Goal: Check status: Check status

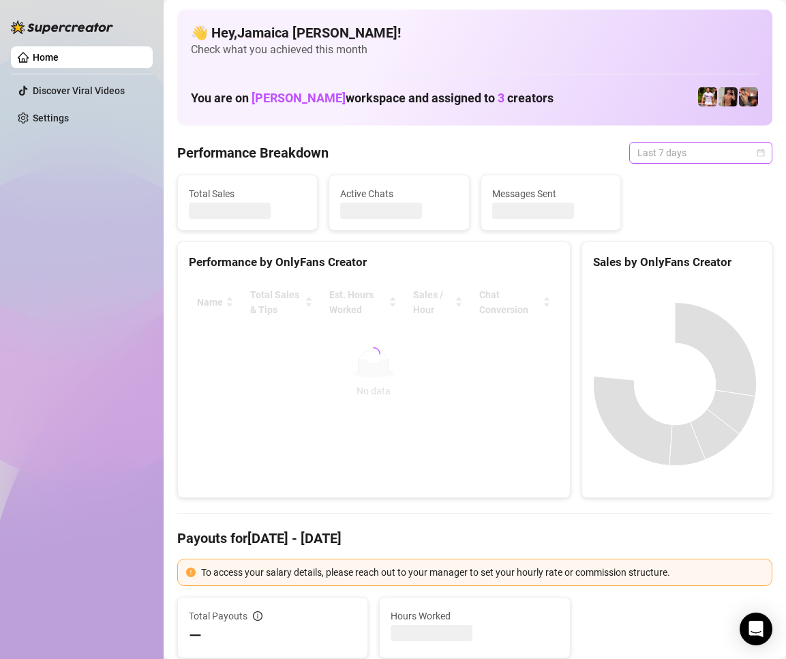
click at [654, 151] on span "Last 7 days" at bounding box center [701, 153] width 127 height 20
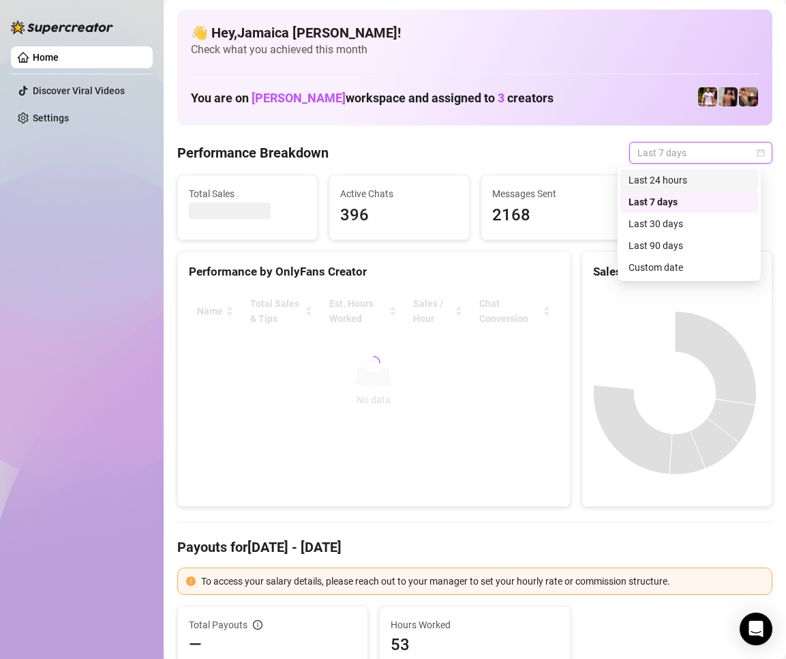
click at [671, 175] on div "Last 24 hours" at bounding box center [689, 180] width 121 height 15
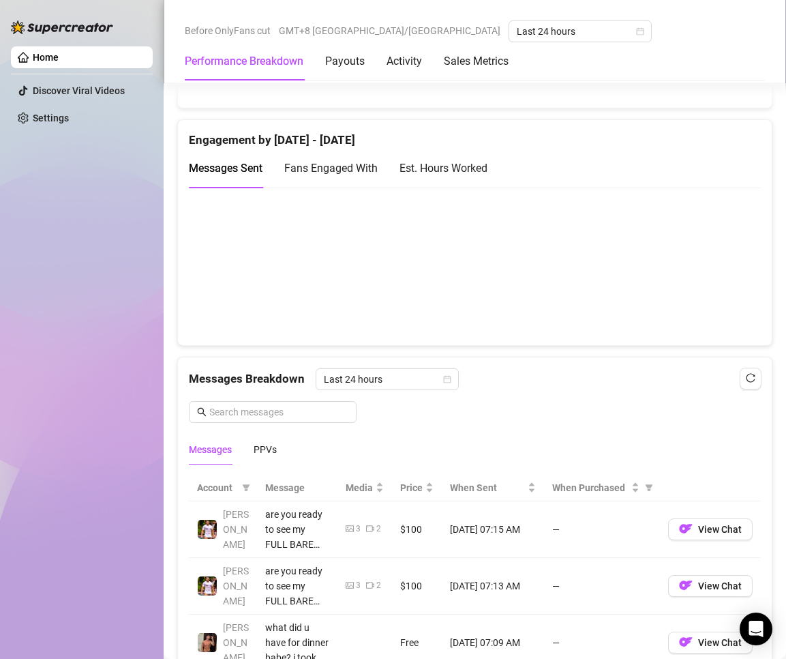
scroll to position [1023, 0]
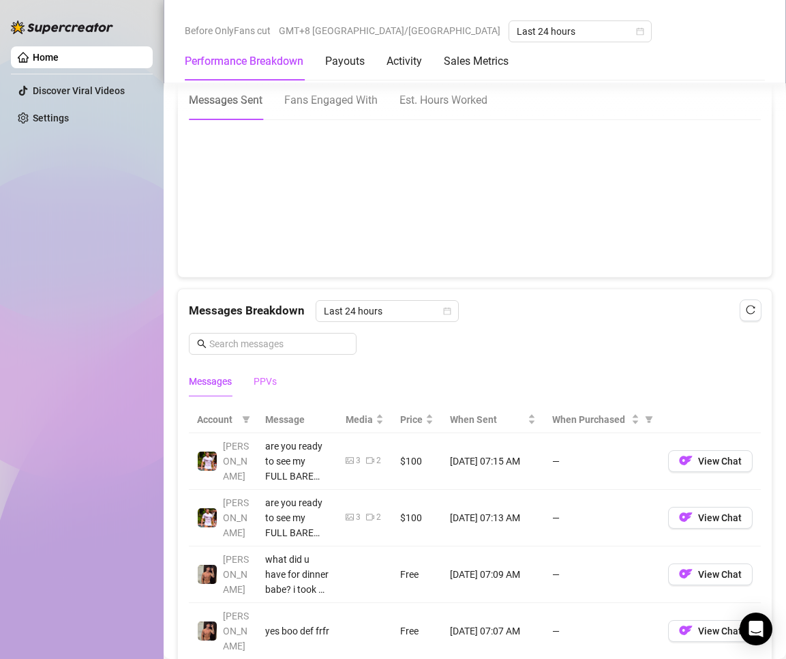
click at [275, 387] on div "Messages PPVs" at bounding box center [475, 381] width 572 height 31
click at [272, 383] on div "PPVs" at bounding box center [265, 381] width 23 height 15
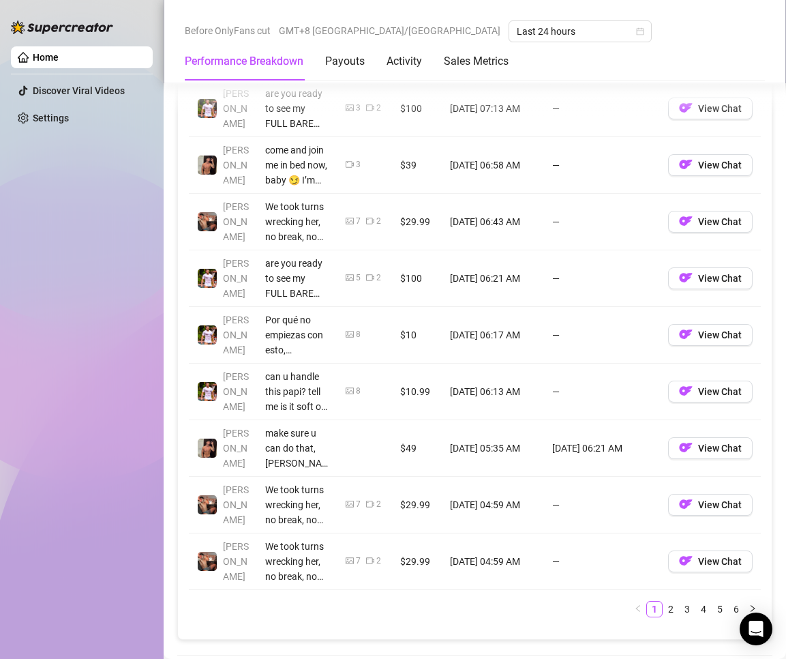
scroll to position [1501, 0]
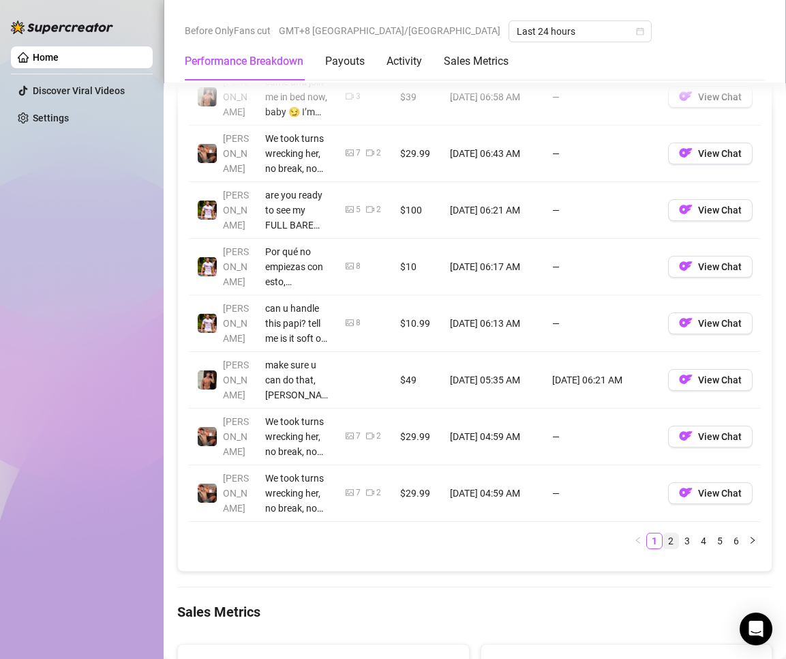
click at [664, 538] on link "2" at bounding box center [671, 540] width 15 height 15
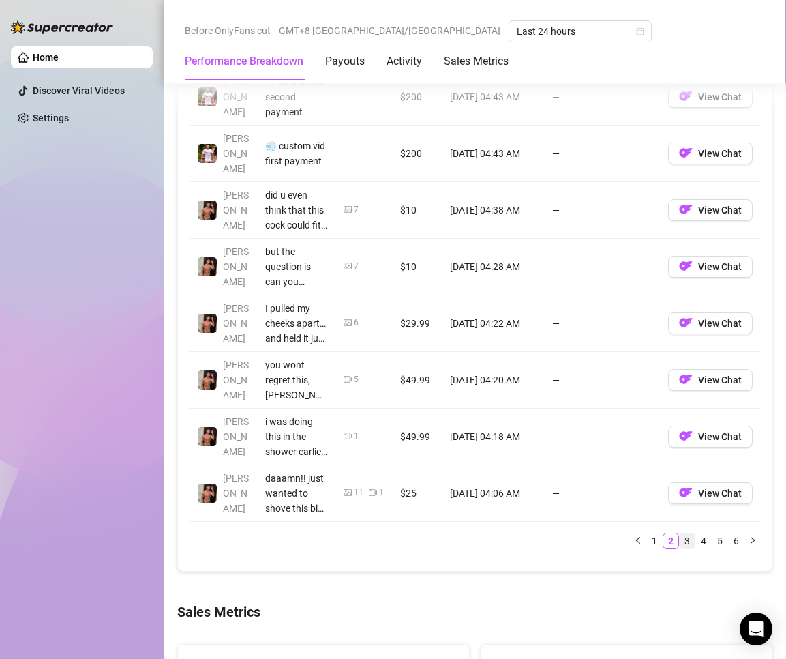
click at [680, 540] on link "3" at bounding box center [687, 540] width 15 height 15
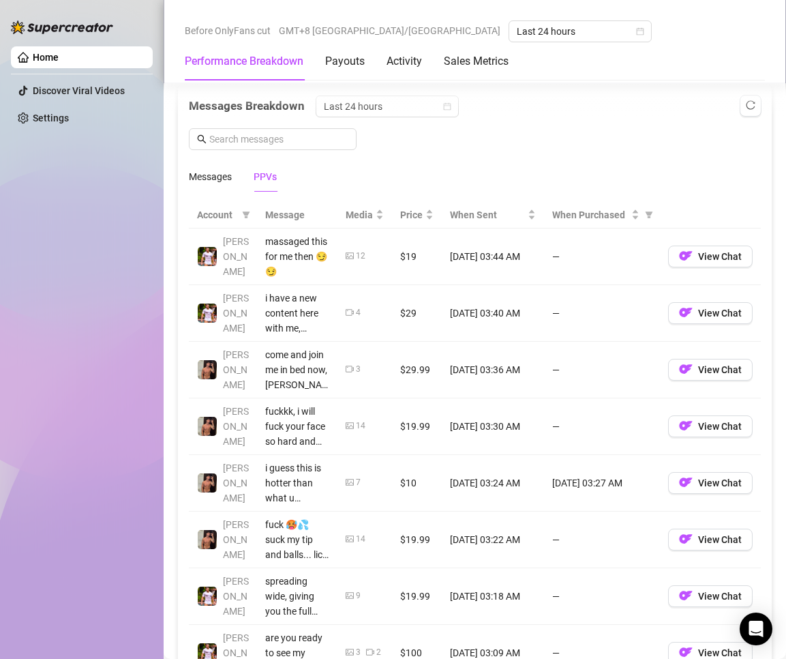
scroll to position [1432, 0]
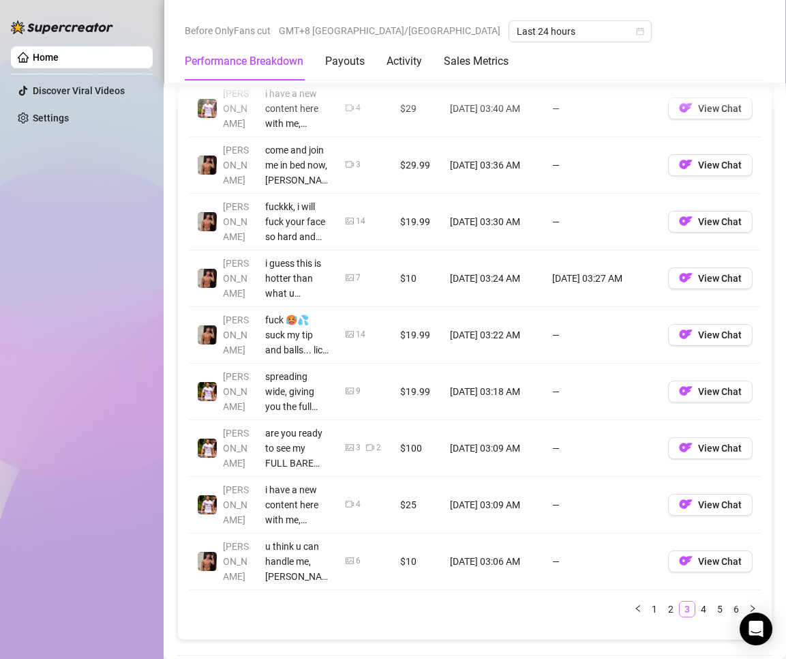
drag, startPoint x: 688, startPoint y: 604, endPoint x: 679, endPoint y: 600, distance: 9.8
click at [696, 604] on link "4" at bounding box center [703, 609] width 15 height 15
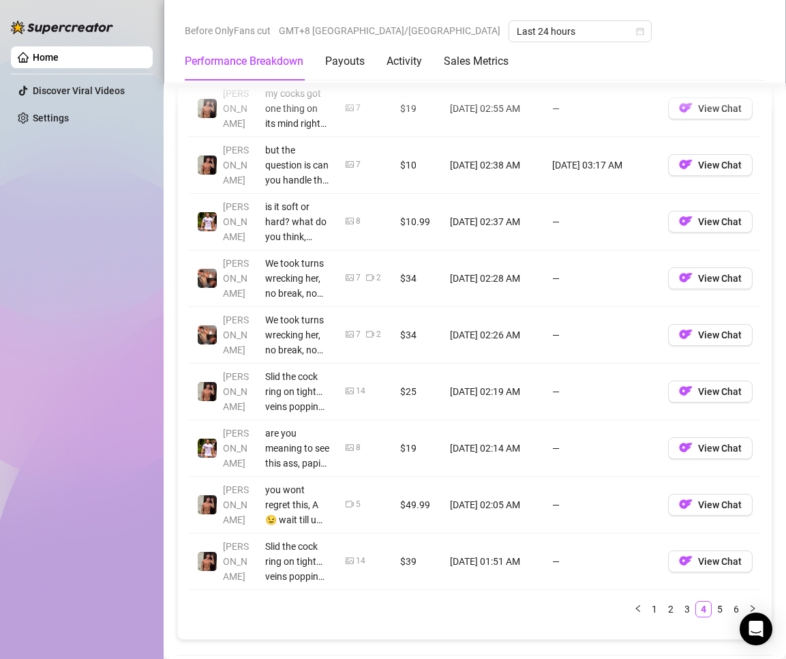
scroll to position [1501, 0]
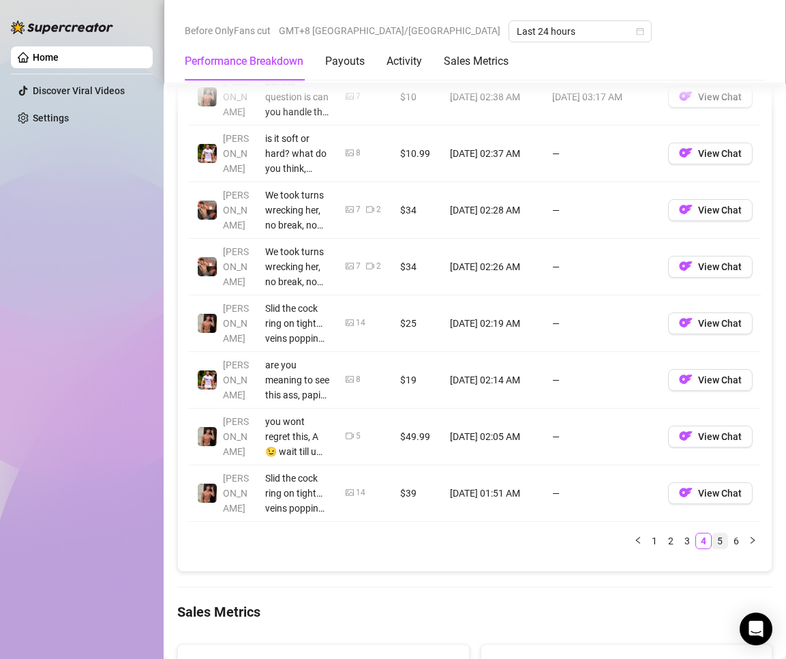
click at [713, 534] on link "5" at bounding box center [720, 540] width 15 height 15
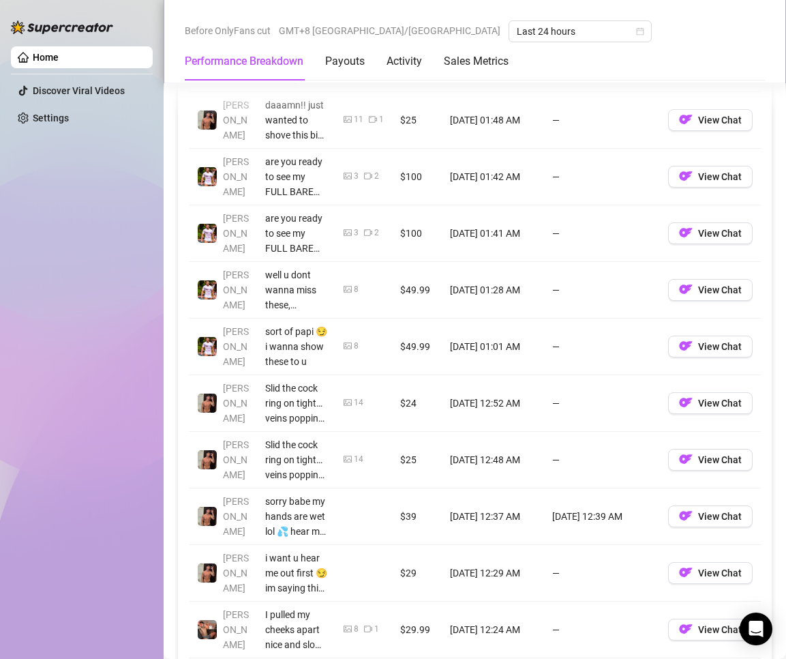
scroll to position [1432, 0]
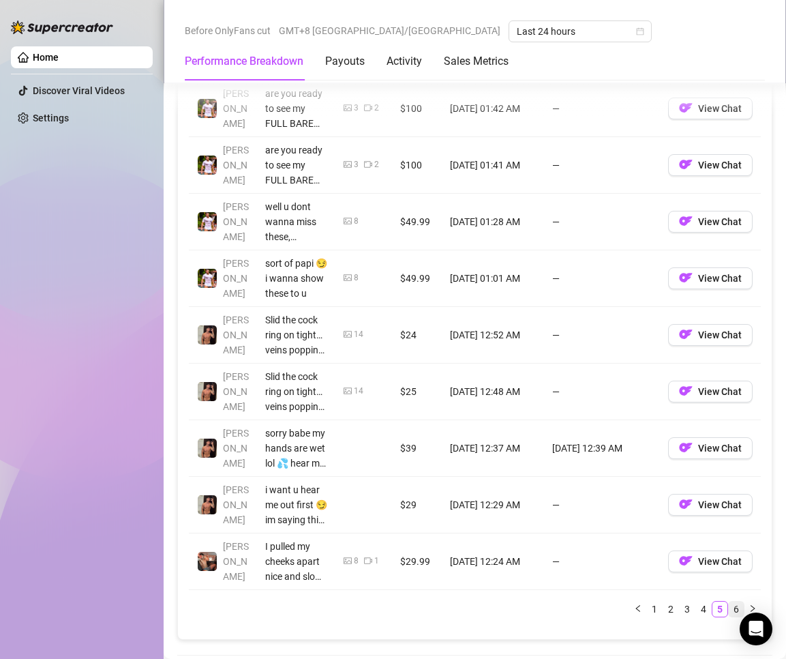
click at [729, 608] on link "6" at bounding box center [736, 609] width 15 height 15
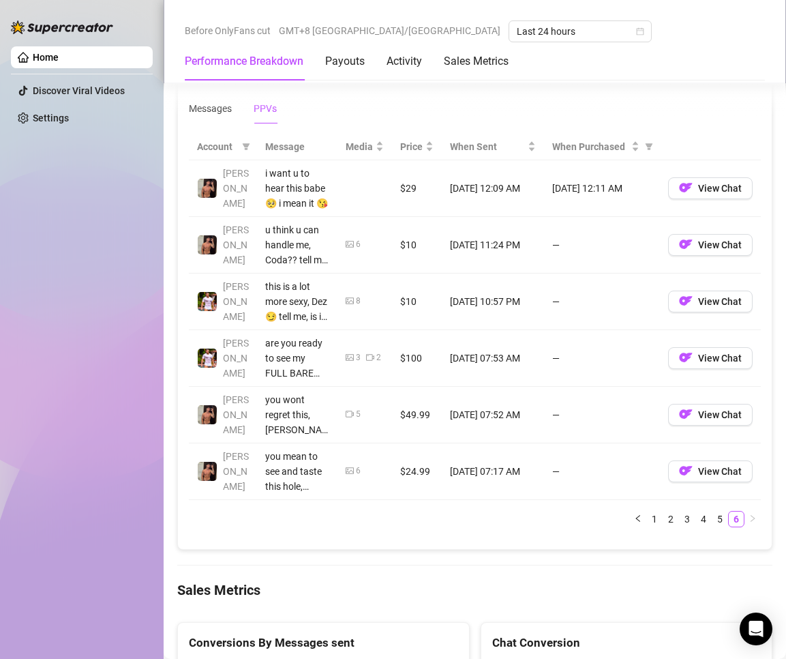
scroll to position [1228, 0]
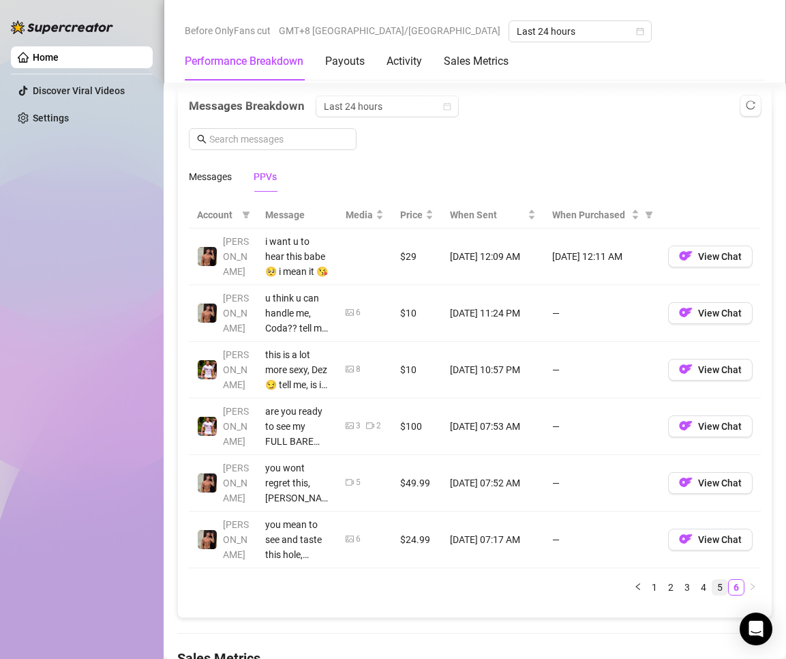
click at [713, 587] on link "5" at bounding box center [720, 587] width 15 height 15
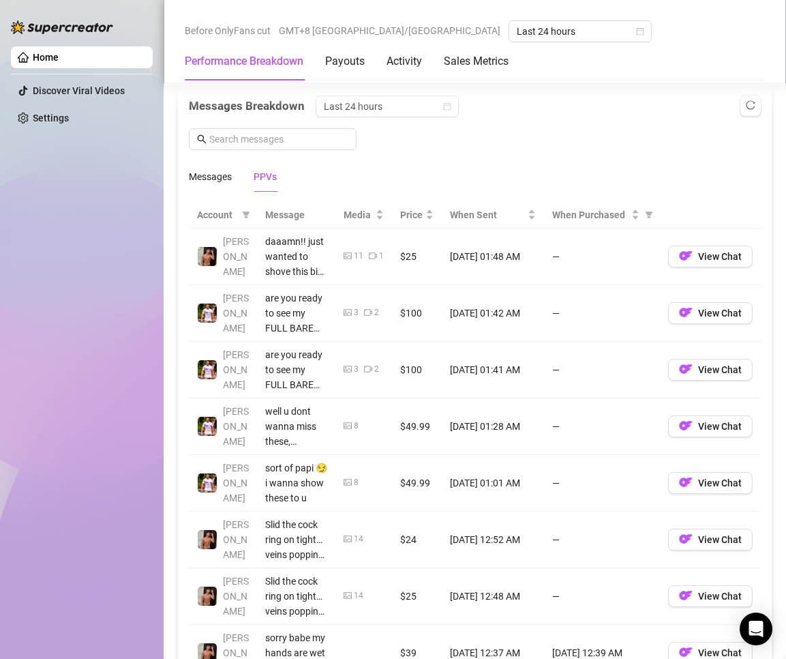
scroll to position [1432, 0]
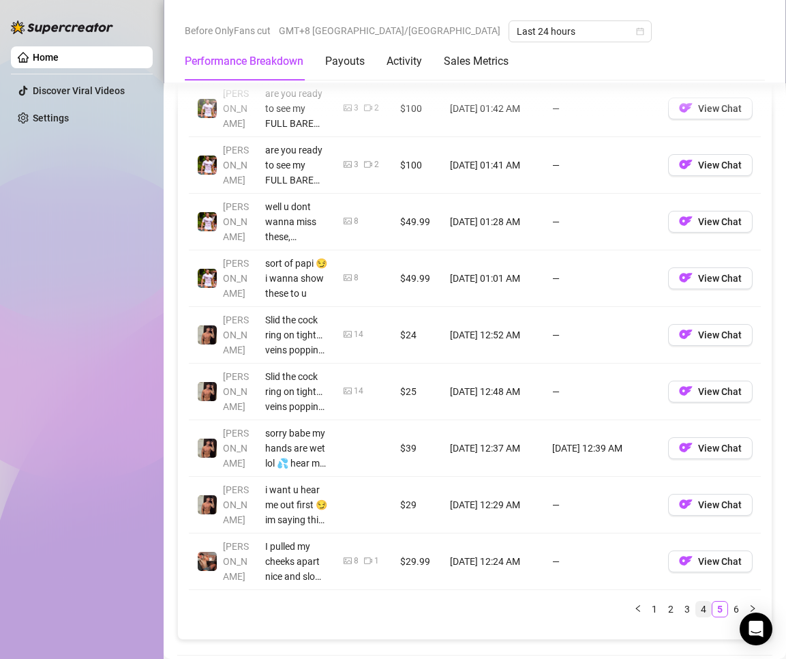
click at [696, 608] on link "4" at bounding box center [703, 609] width 15 height 15
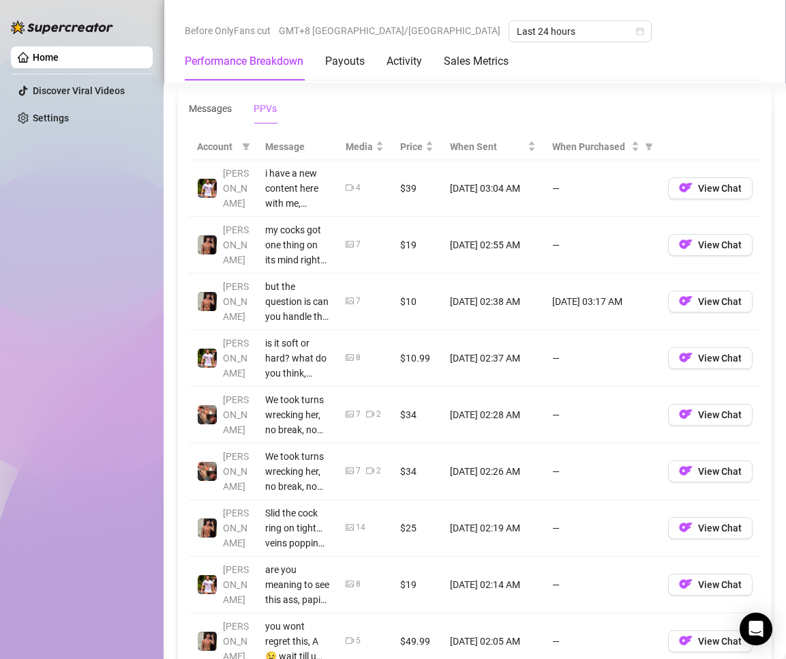
scroll to position [1501, 0]
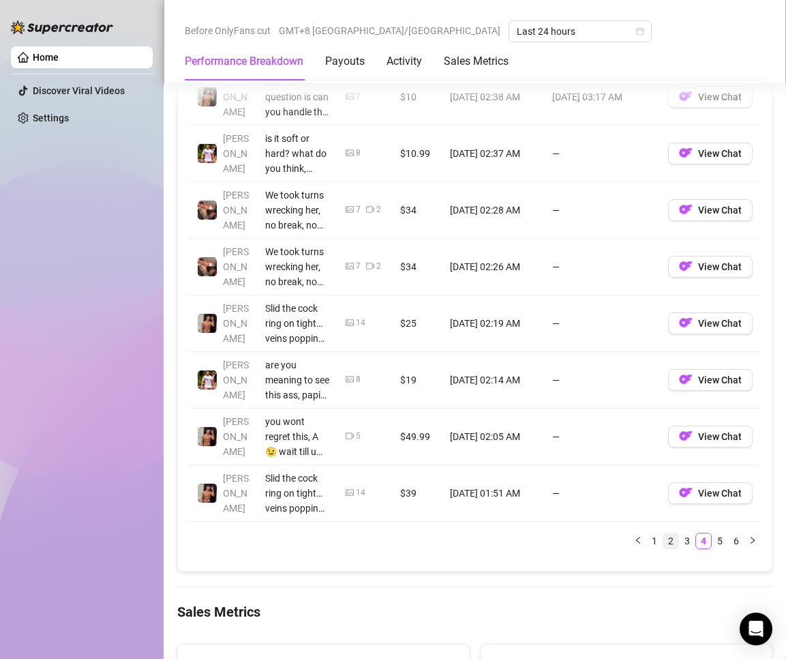
drag, startPoint x: 673, startPoint y: 540, endPoint x: 667, endPoint y: 544, distance: 7.4
click at [680, 540] on link "3" at bounding box center [687, 540] width 15 height 15
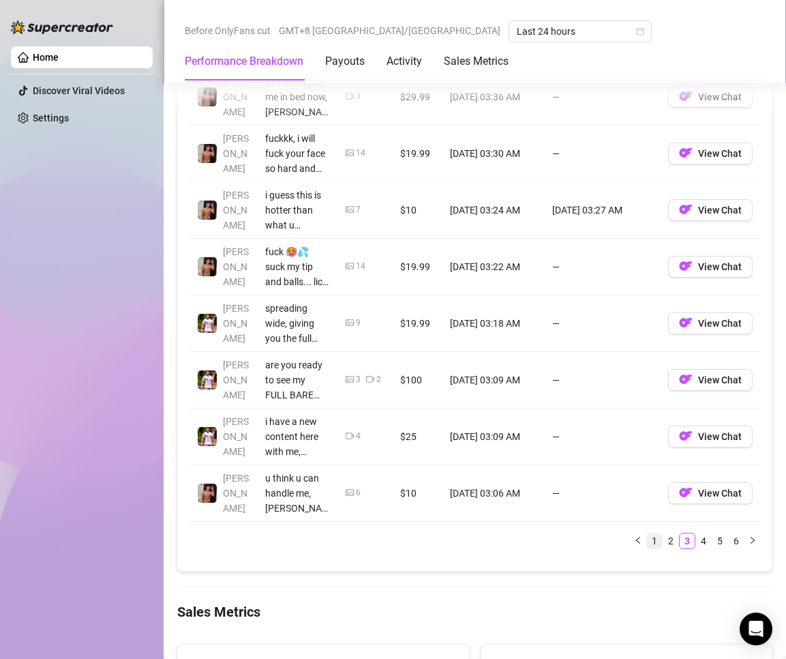
drag, startPoint x: 656, startPoint y: 540, endPoint x: 645, endPoint y: 546, distance: 12.8
click at [664, 540] on link "2" at bounding box center [671, 540] width 15 height 15
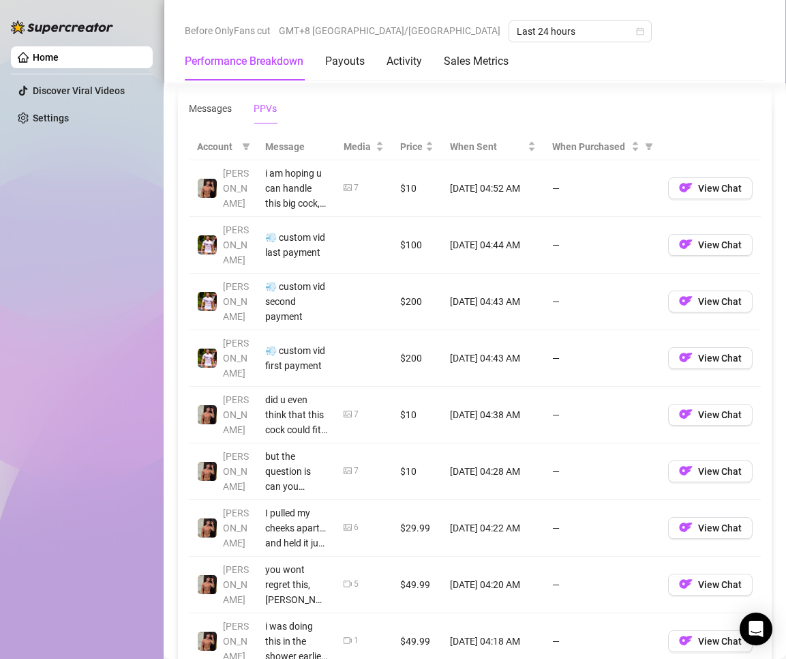
scroll to position [1432, 0]
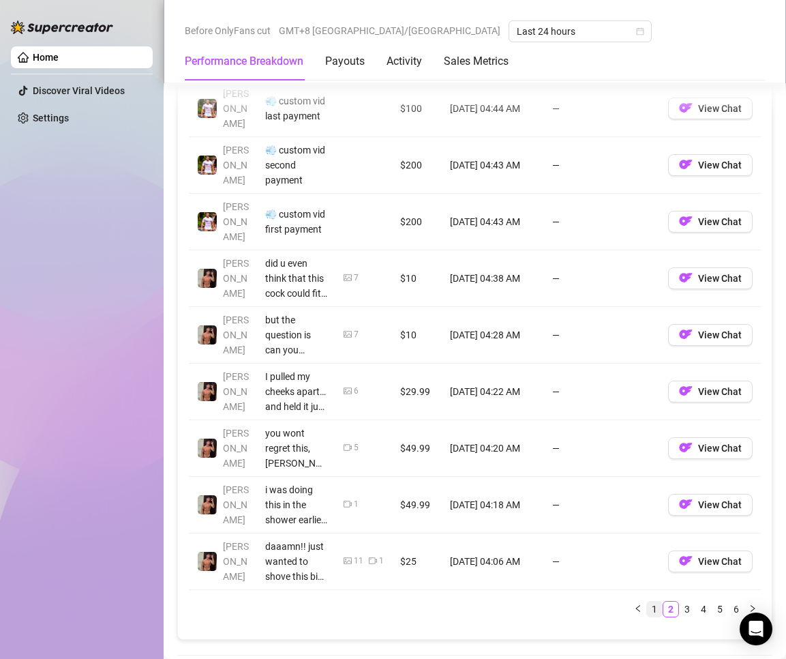
click at [647, 606] on link "1" at bounding box center [654, 609] width 15 height 15
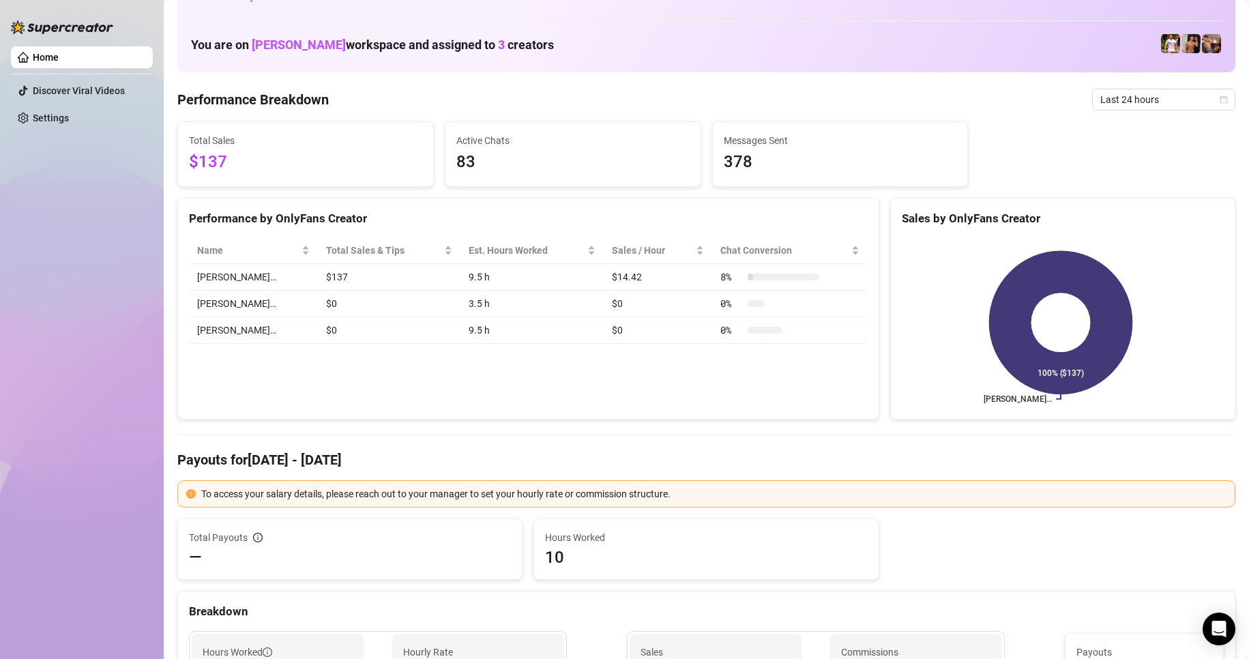
scroll to position [0, 0]
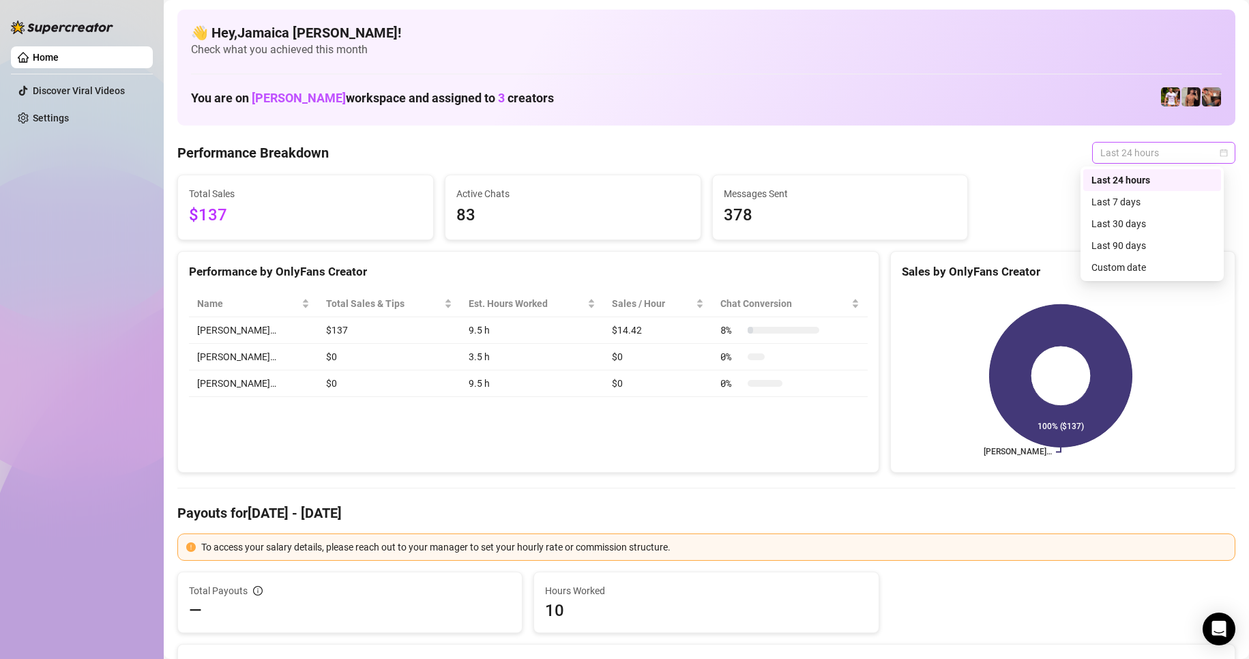
click at [786, 155] on span "Last 24 hours" at bounding box center [1163, 153] width 127 height 20
click at [786, 263] on div "Custom date" at bounding box center [1151, 267] width 121 height 15
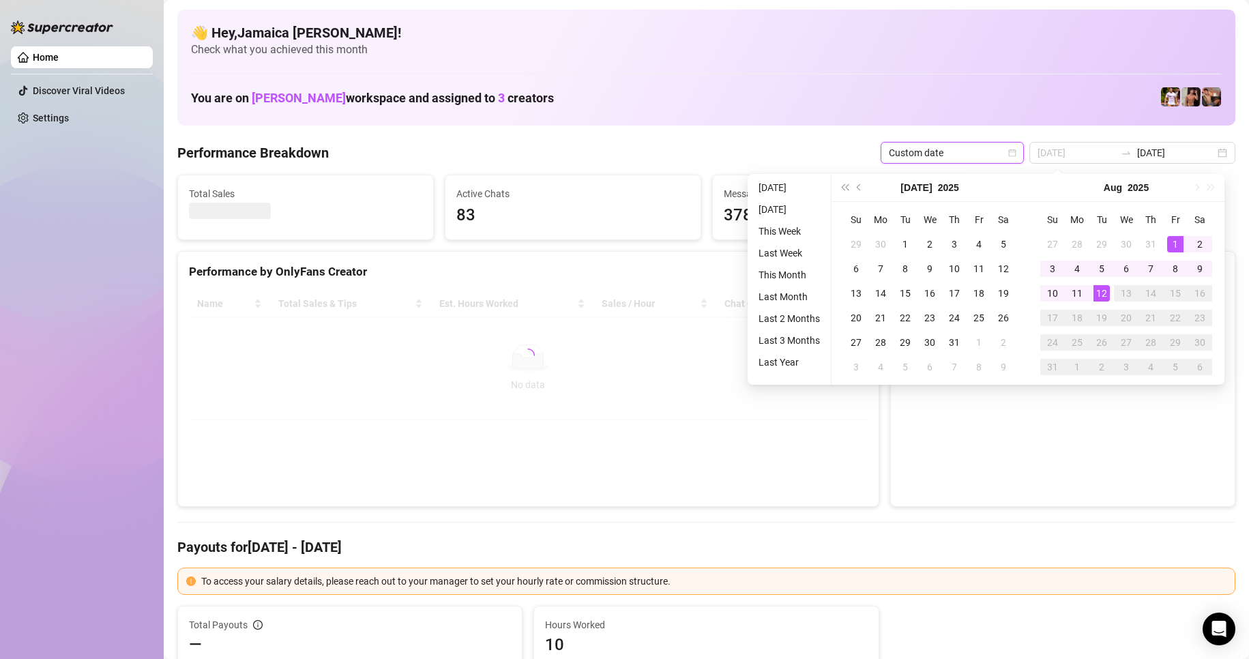
type input "[DATE]"
click at [786, 237] on div "1" at bounding box center [1175, 244] width 16 height 16
type input "[DATE]"
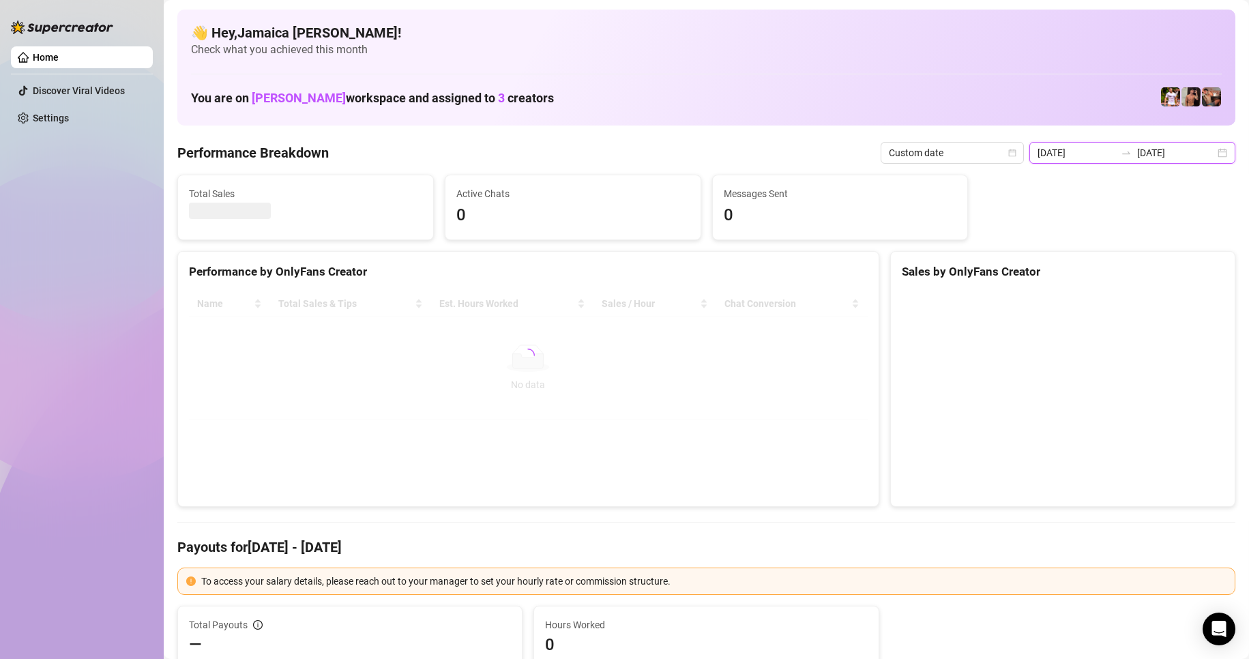
click at [786, 158] on input "[DATE]" at bounding box center [1176, 152] width 78 height 15
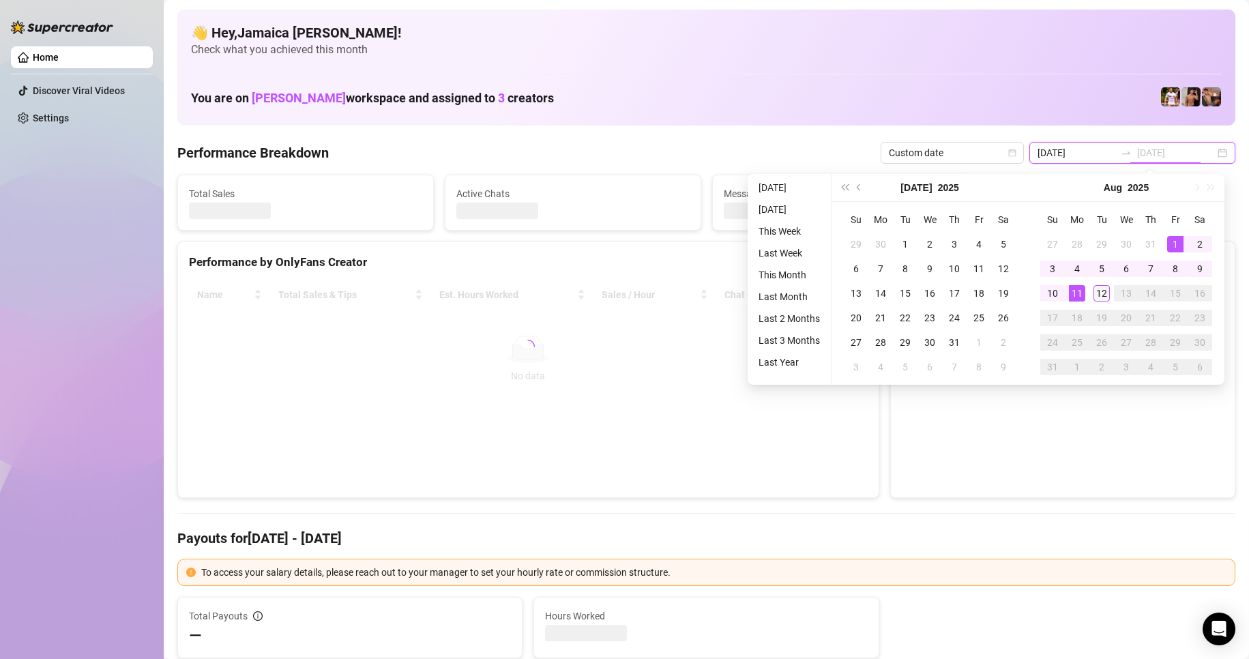
type input "[DATE]"
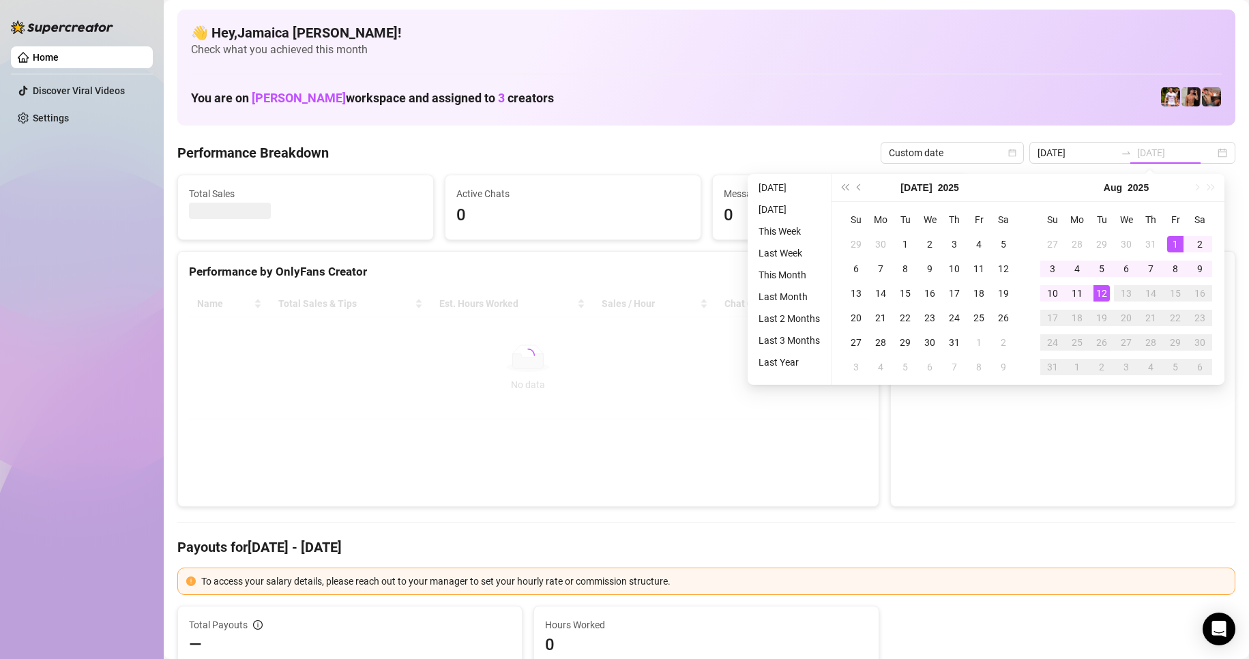
click at [786, 295] on div "12" at bounding box center [1101, 293] width 16 height 16
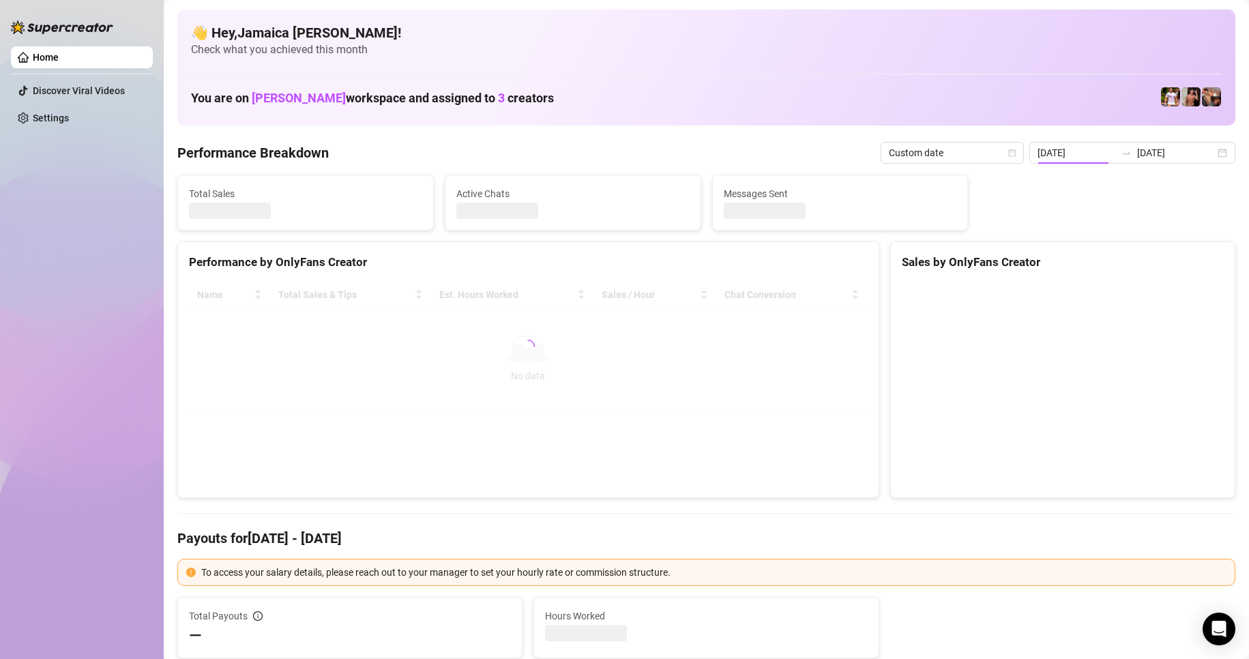
type input "[DATE]"
click at [786, 151] on input "[DATE]" at bounding box center [1077, 152] width 78 height 15
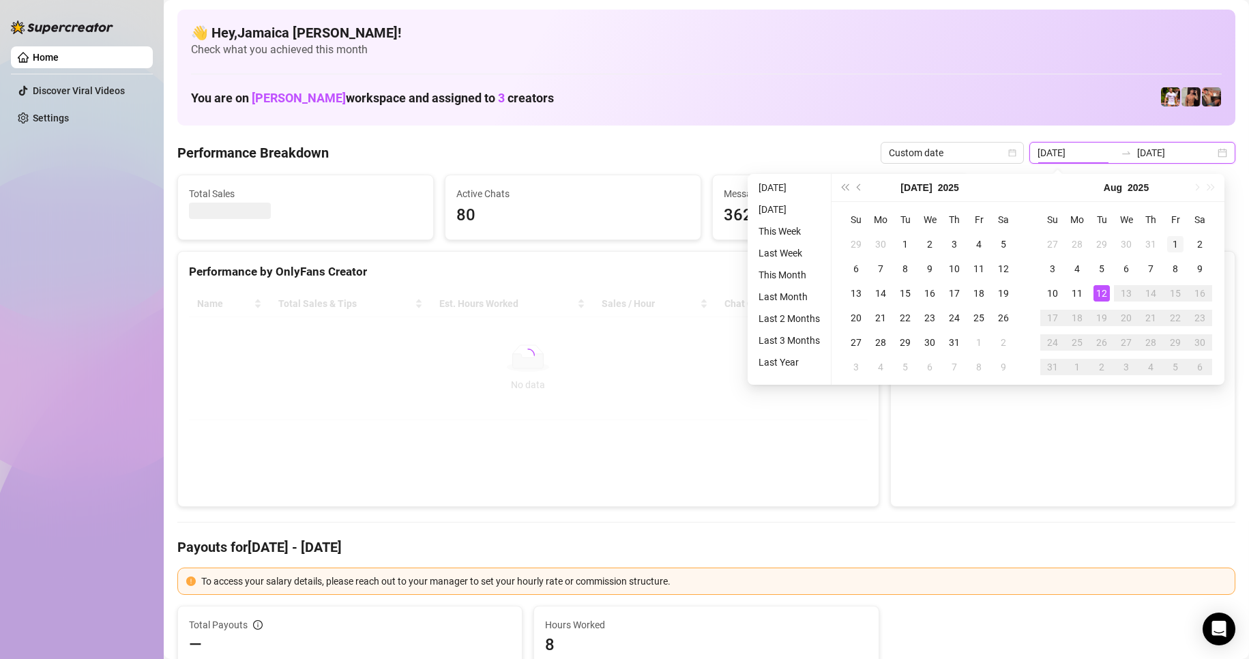
type input "[DATE]"
click at [786, 242] on div "1" at bounding box center [1175, 244] width 16 height 16
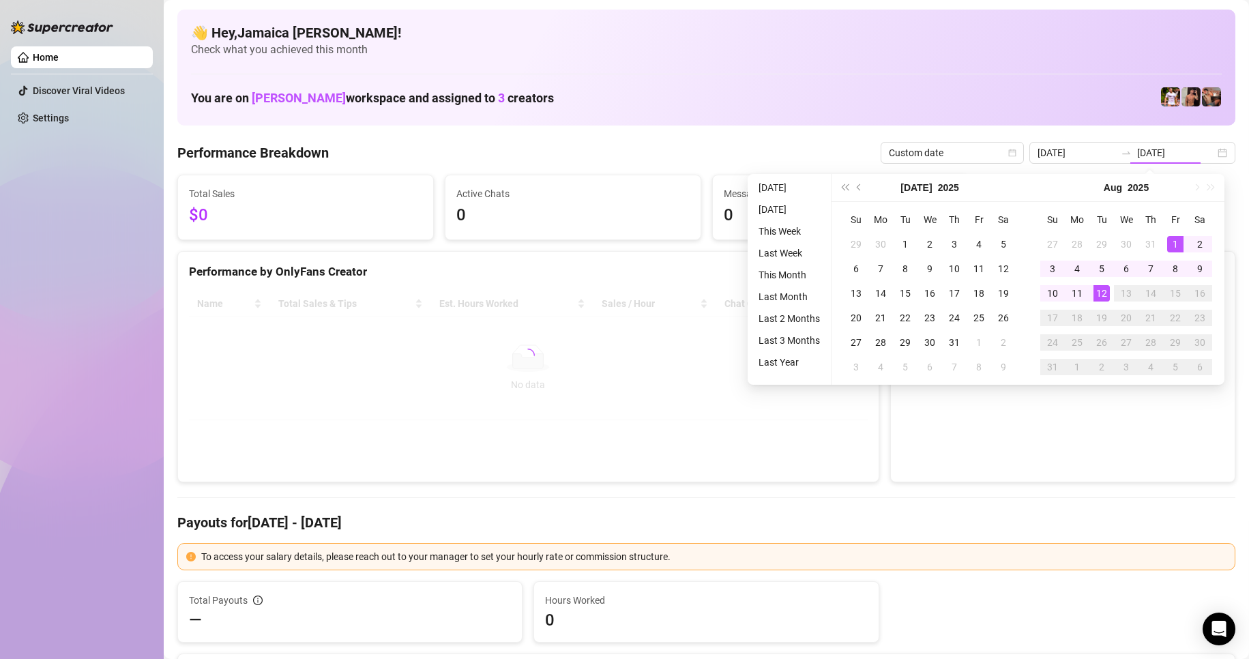
type input "[DATE]"
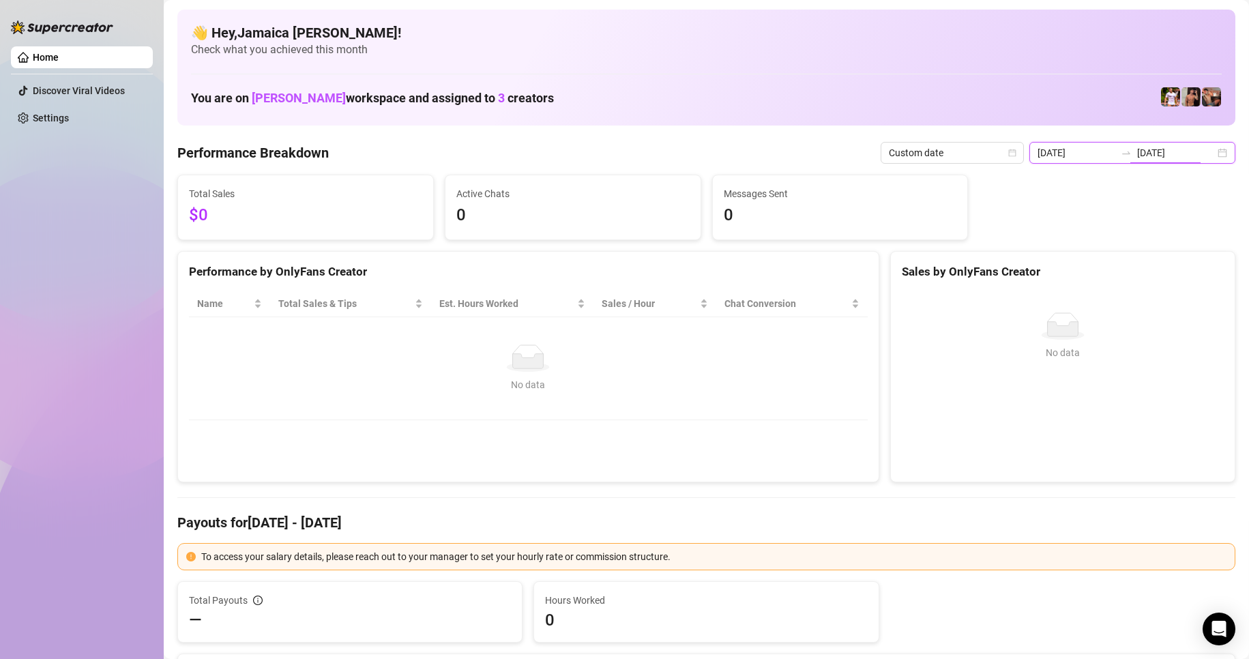
click at [786, 158] on input "[DATE]" at bounding box center [1176, 152] width 78 height 15
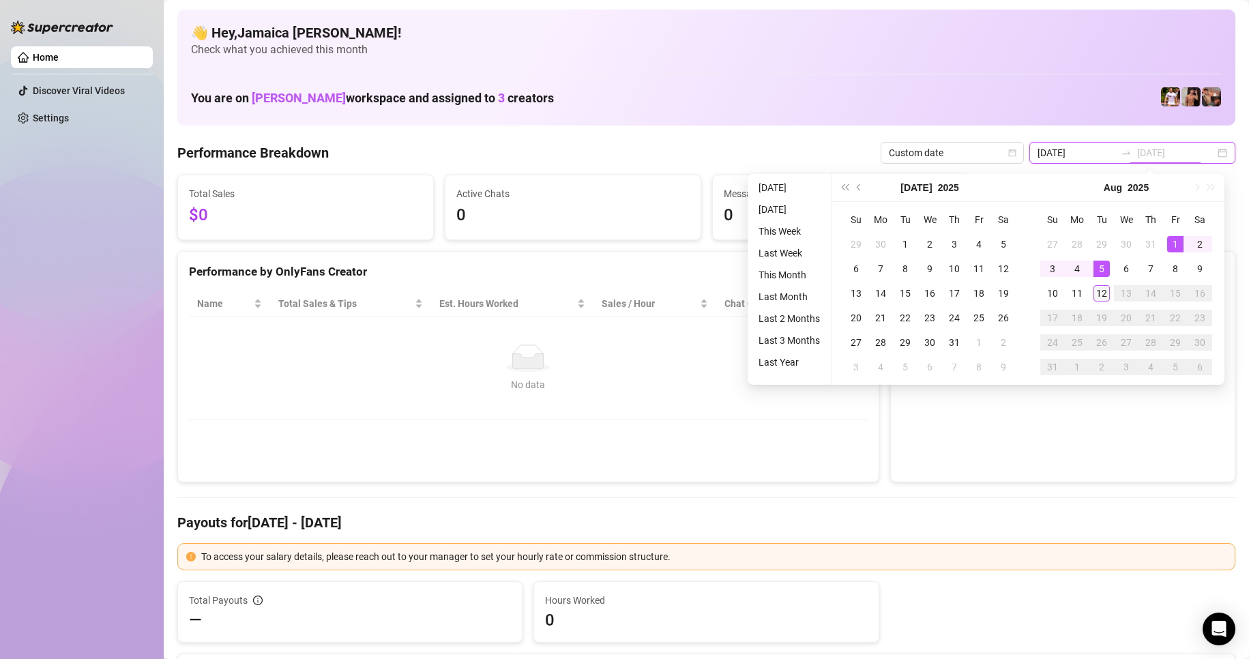
type input "[DATE]"
click at [786, 289] on div "12" at bounding box center [1101, 293] width 16 height 16
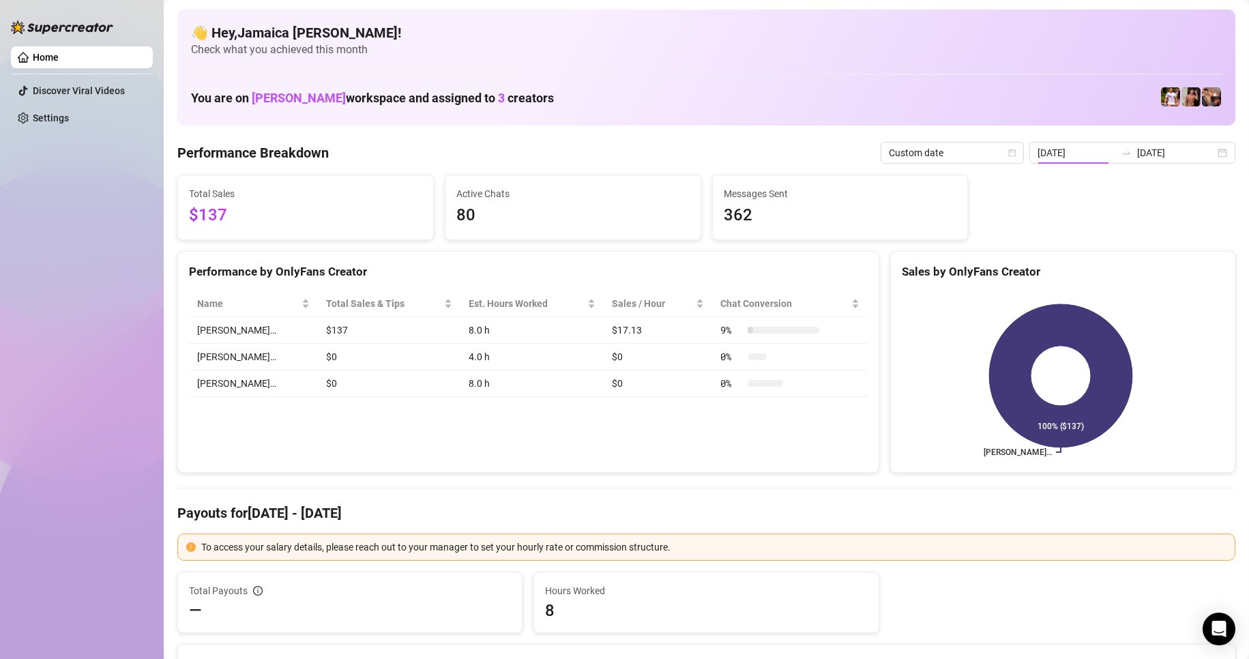
type input "[DATE]"
click at [786, 149] on input "[DATE]" at bounding box center [1077, 152] width 78 height 15
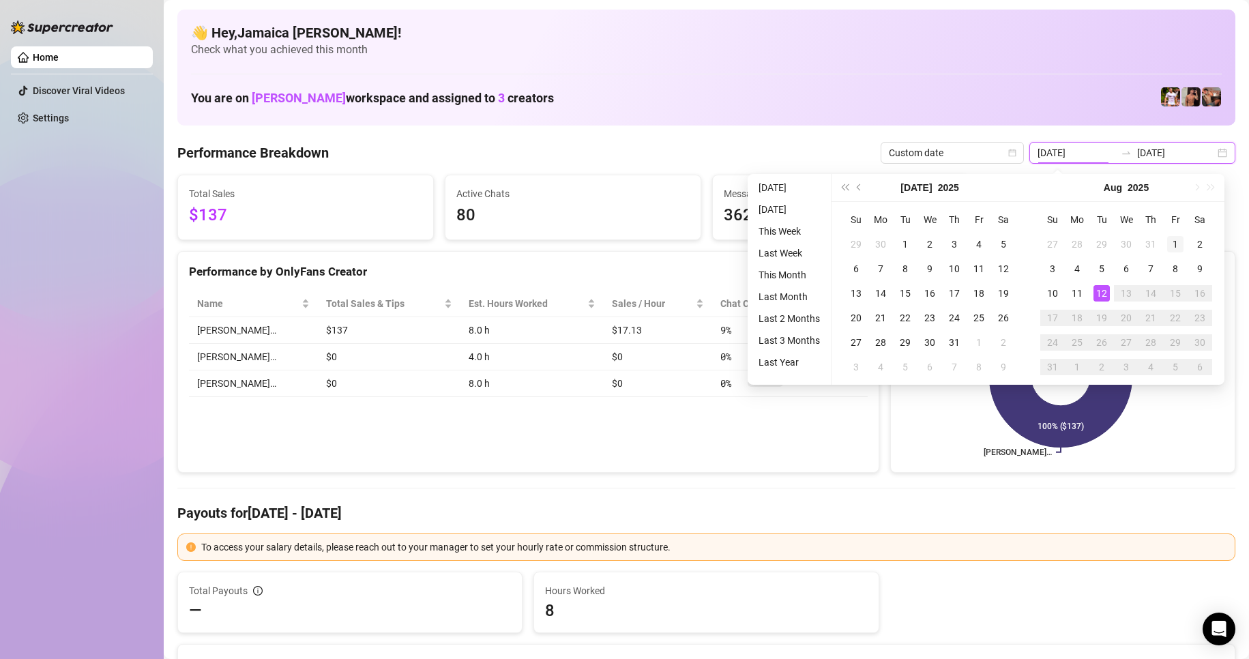
type input "[DATE]"
click at [786, 238] on div "1" at bounding box center [1175, 244] width 16 height 16
type input "[DATE]"
click at [786, 239] on div "1" at bounding box center [1175, 244] width 16 height 16
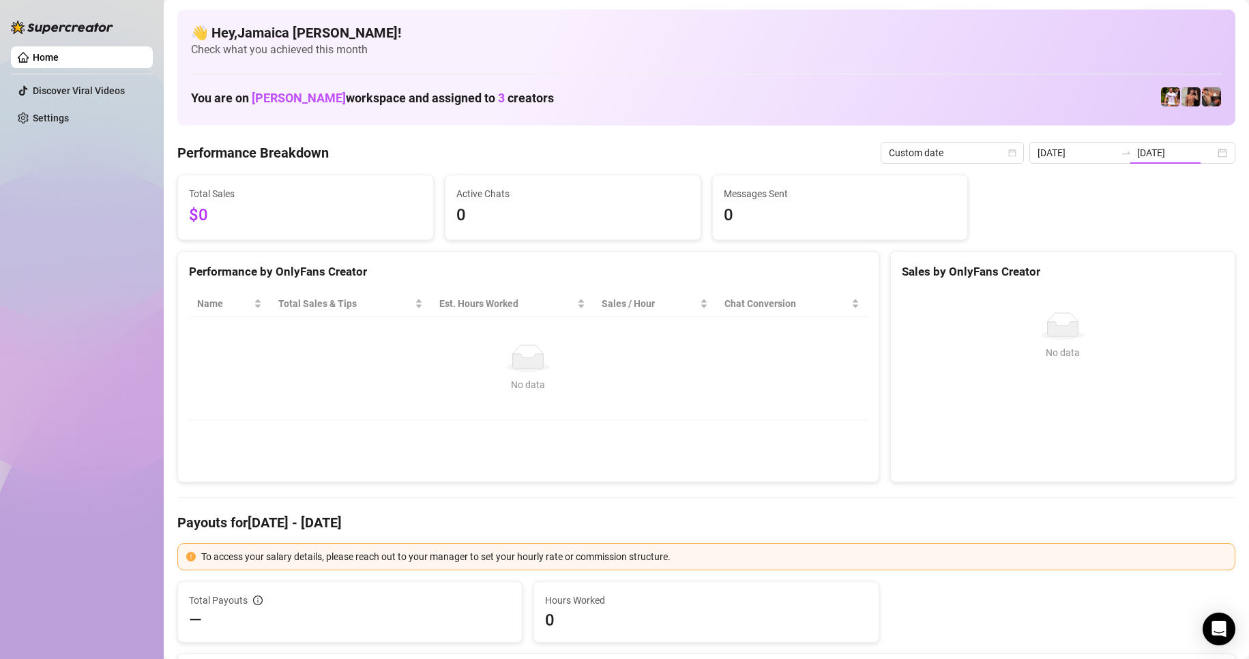
type input "[DATE]"
click at [786, 239] on div "Total Sales $0 Active Chats 0 Messages Sent 0" at bounding box center [706, 207] width 1069 height 65
click at [786, 152] on input "[DATE]" at bounding box center [1176, 152] width 78 height 15
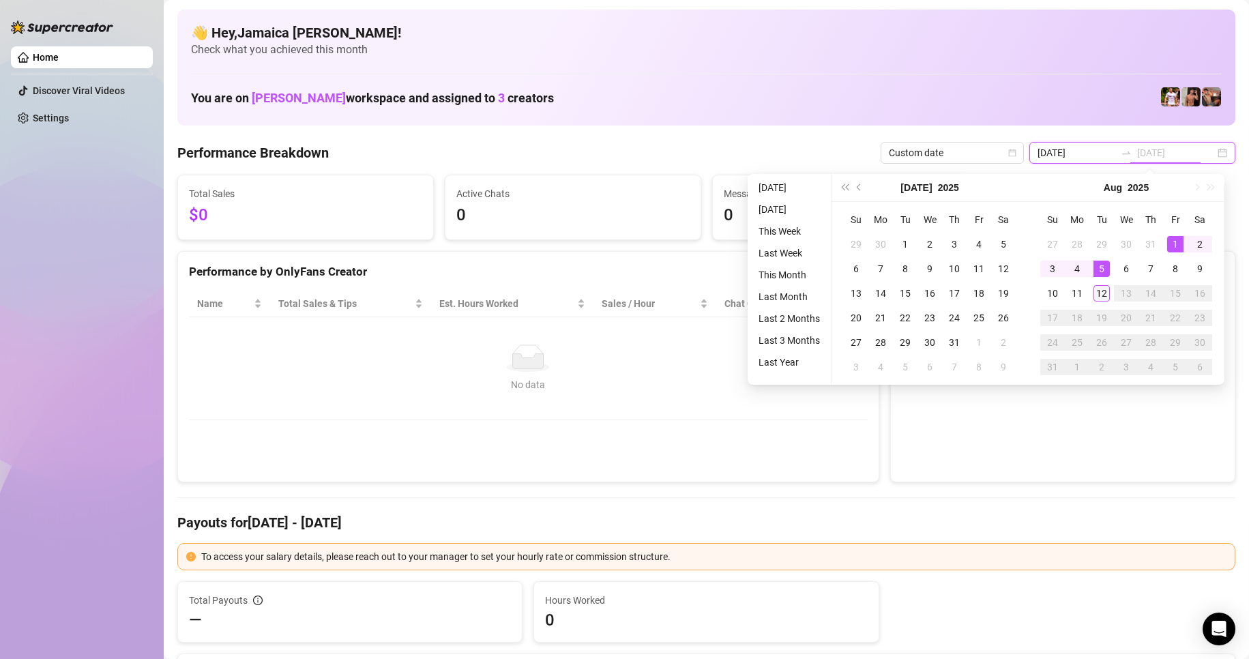
type input "[DATE]"
click at [786, 285] on div "12" at bounding box center [1101, 293] width 16 height 16
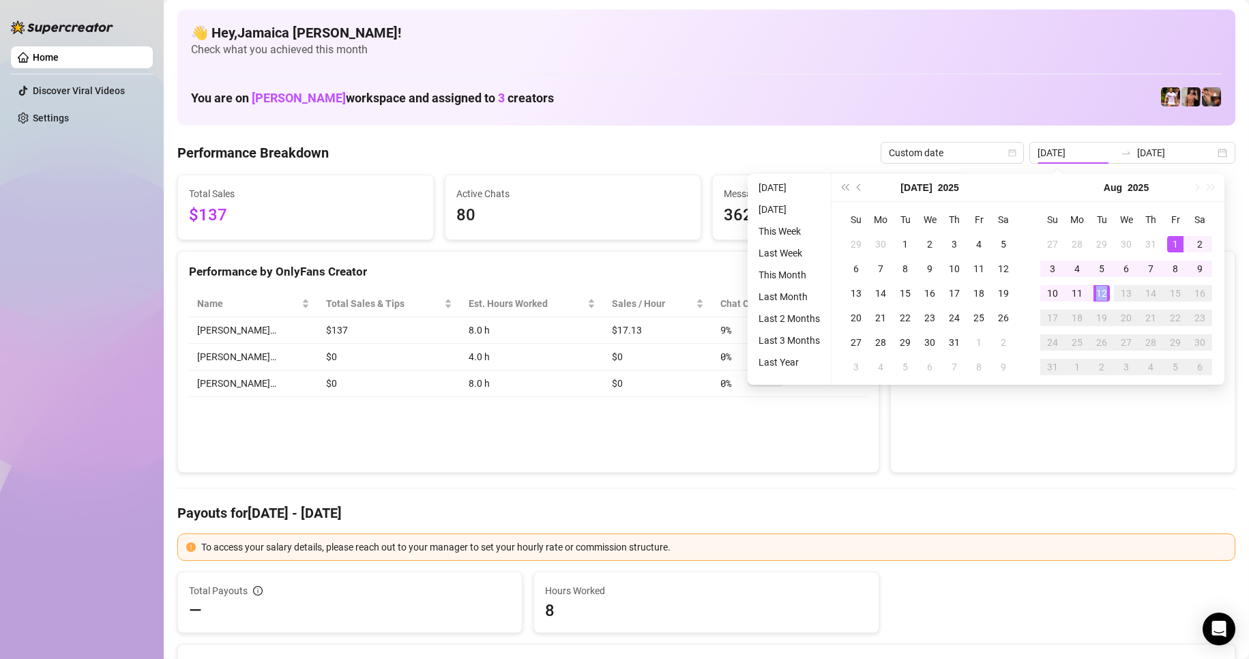
type input "[DATE]"
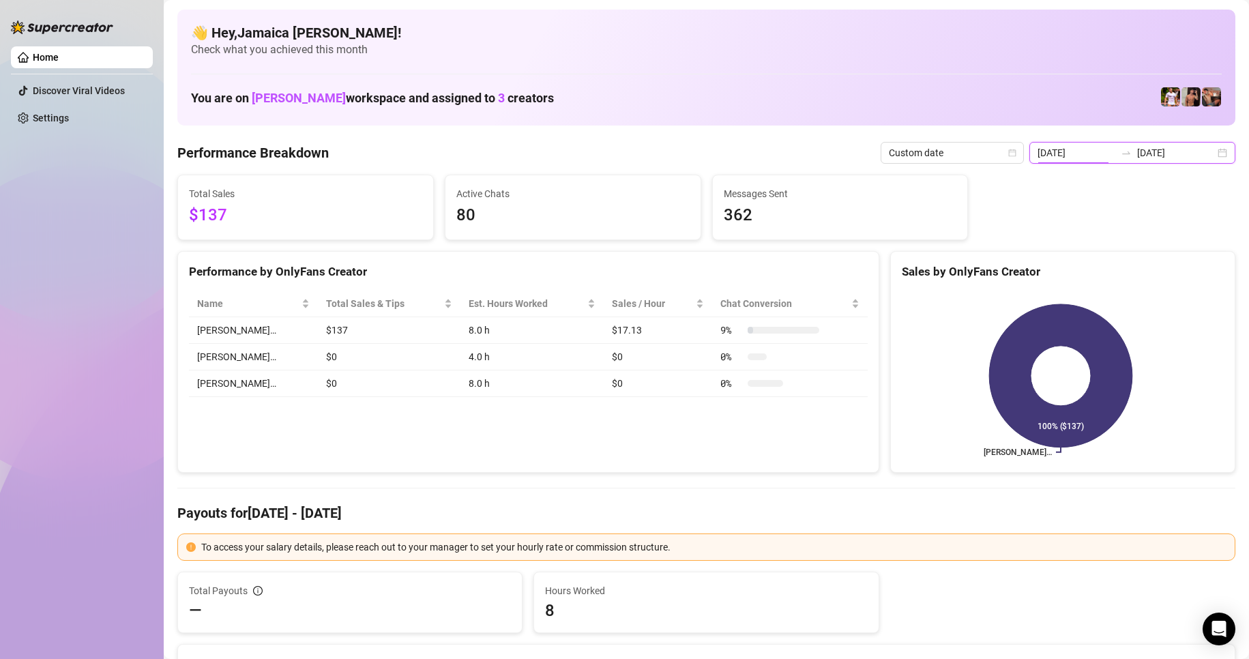
click at [786, 154] on input "[DATE]" at bounding box center [1077, 152] width 78 height 15
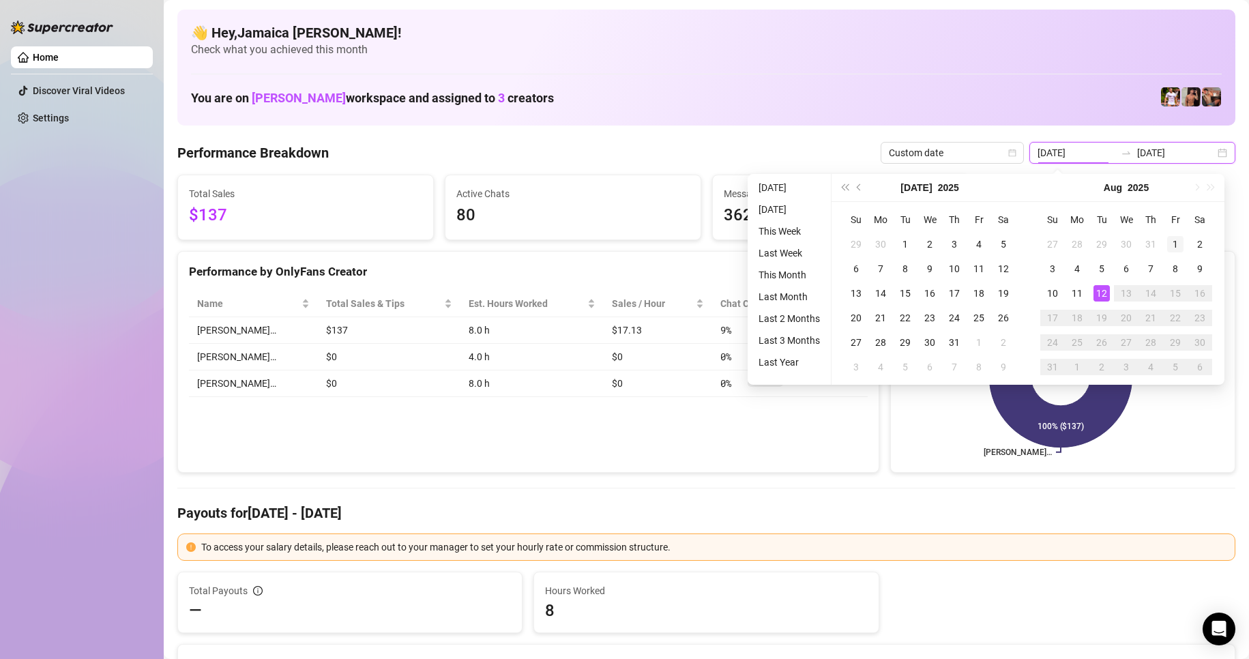
type input "[DATE]"
click at [786, 240] on div "1" at bounding box center [1175, 244] width 16 height 16
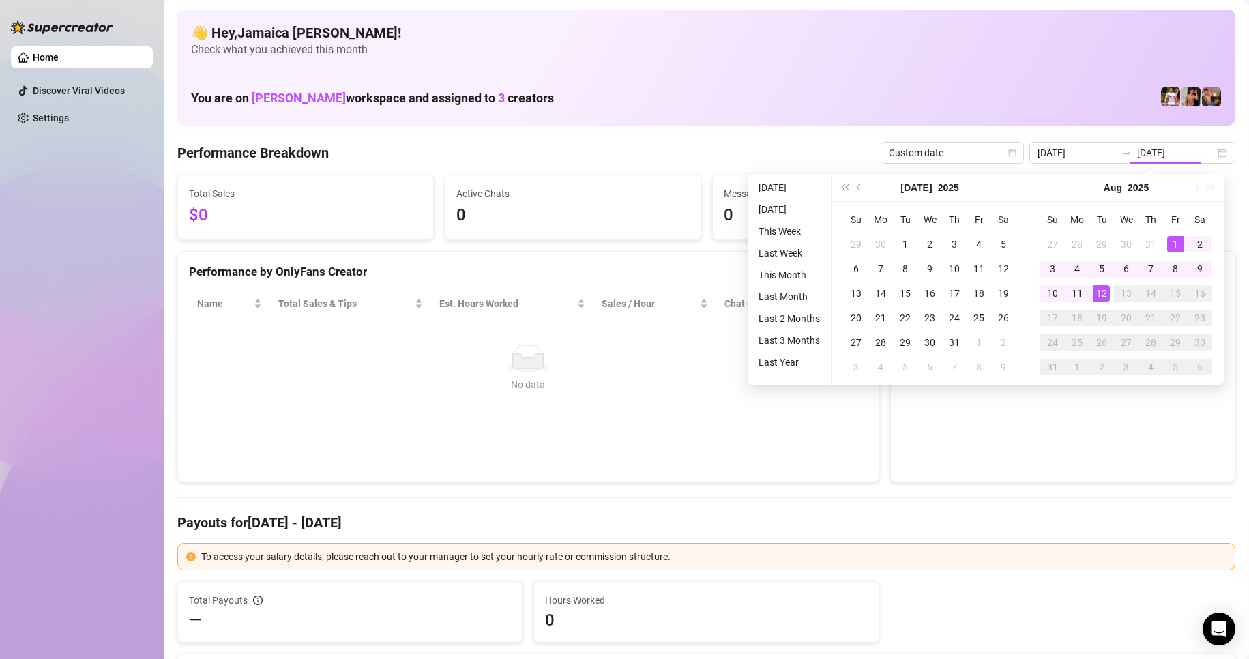
type input "[DATE]"
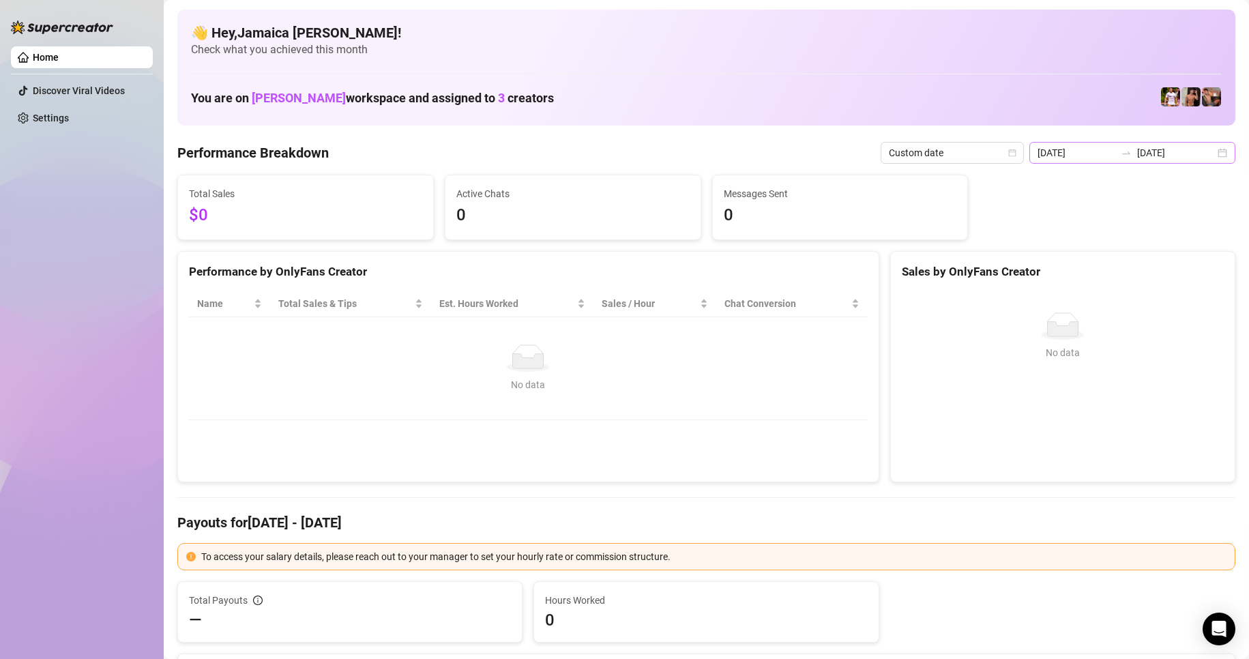
click at [786, 161] on div "[DATE] [DATE]" at bounding box center [1132, 153] width 206 height 22
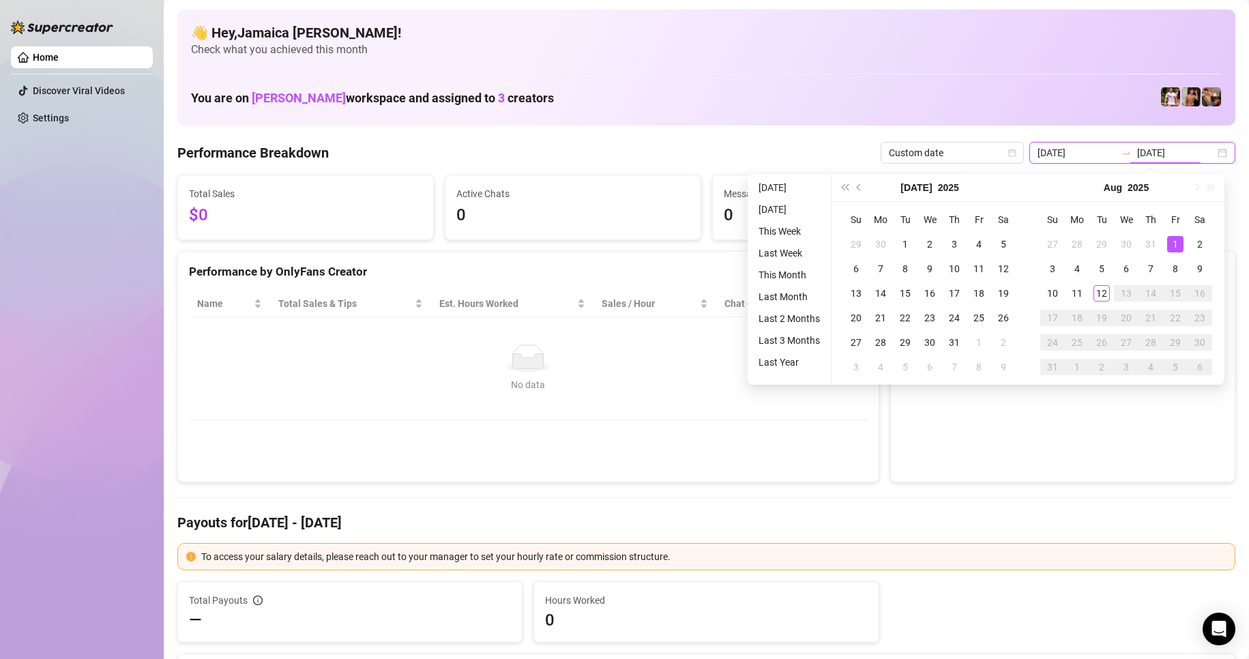
click at [786, 158] on input "[DATE]" at bounding box center [1176, 152] width 78 height 15
type input "[DATE]"
click at [786, 294] on div "12" at bounding box center [1101, 293] width 16 height 16
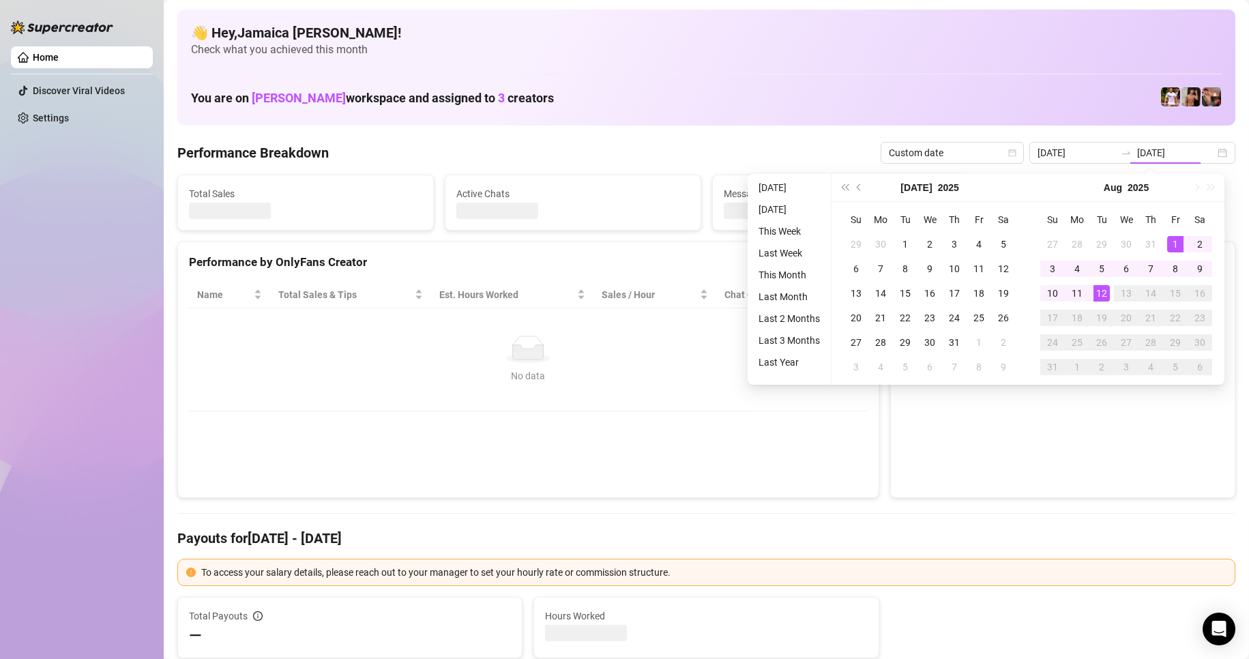
type input "[DATE]"
